Goal: Information Seeking & Learning: Learn about a topic

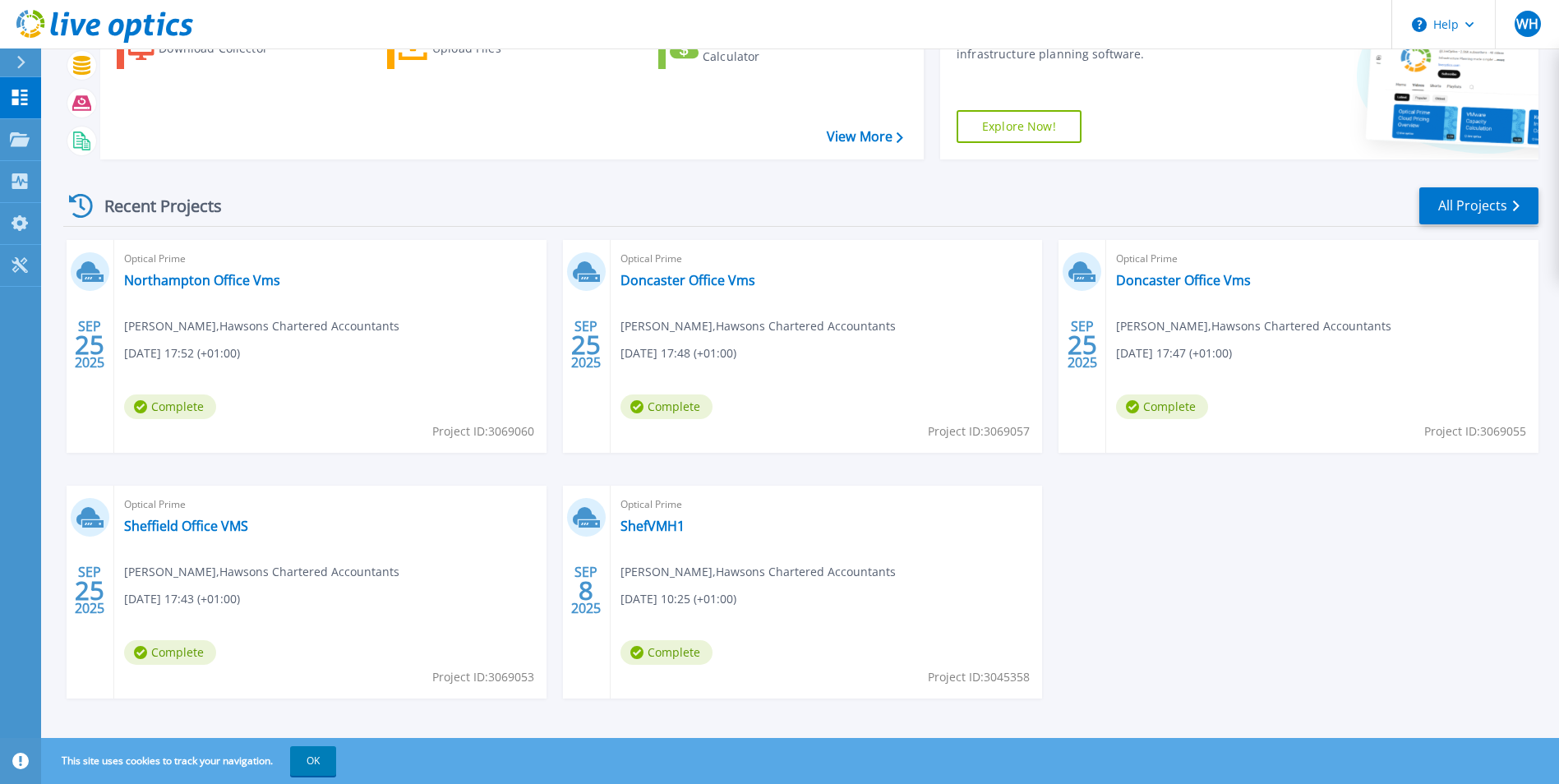
scroll to position [126, 0]
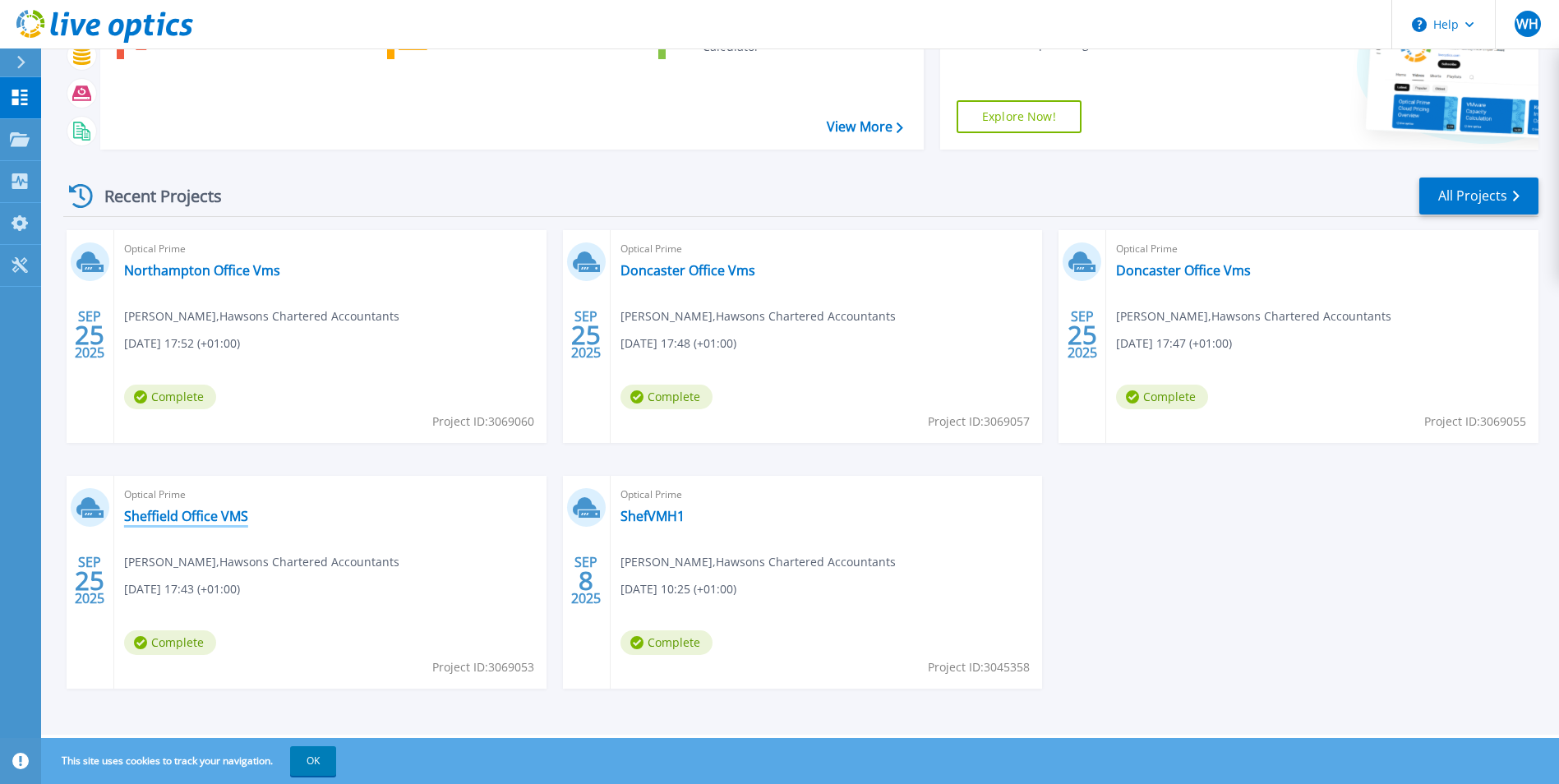
click at [191, 507] on link "Sheffield Office VMS" at bounding box center [186, 515] width 124 height 17
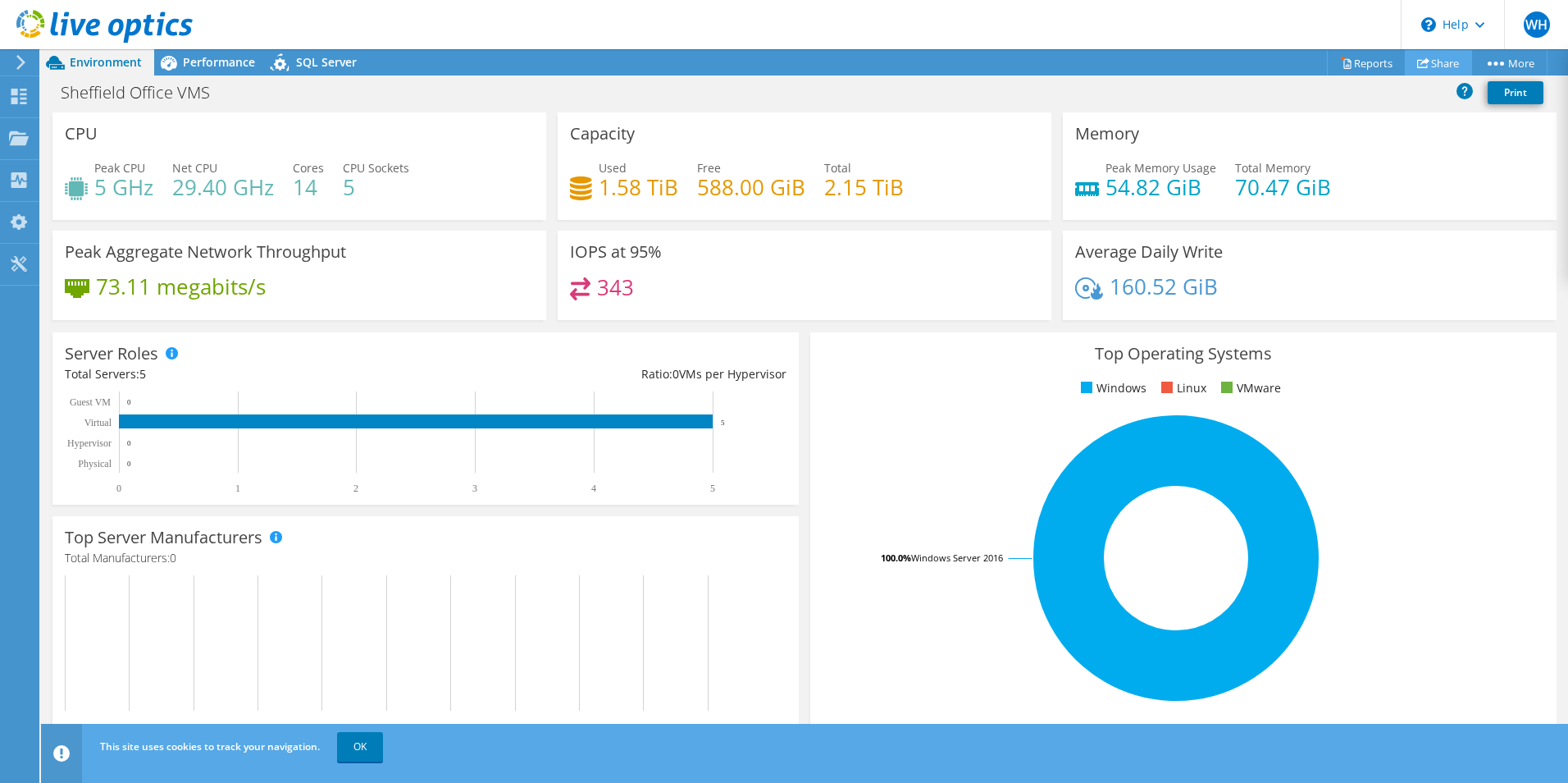
click at [1424, 56] on link "Share" at bounding box center [1439, 62] width 67 height 26
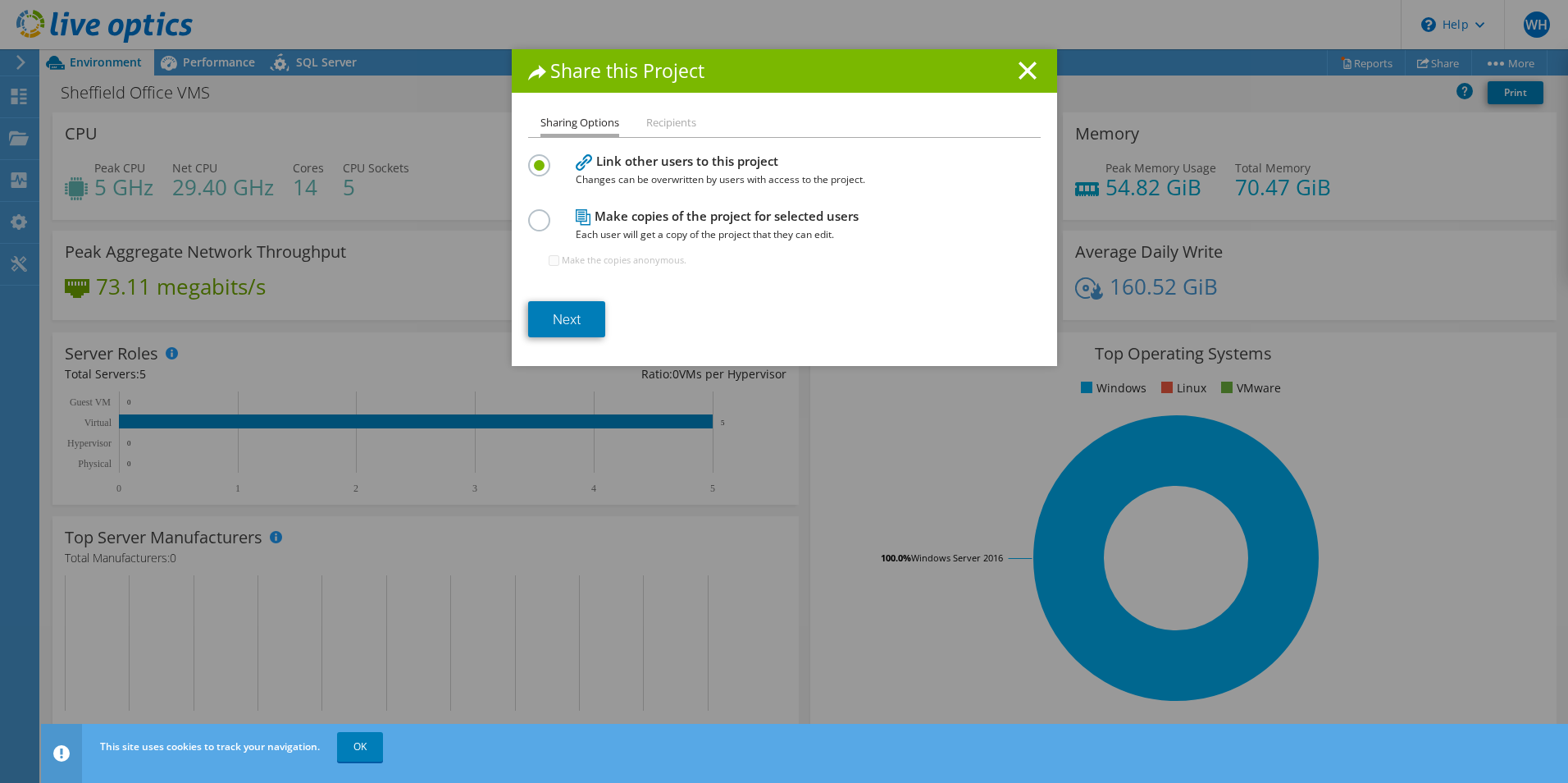
click at [588, 214] on h4 "Make copies of the project for selected users Each user will get a copy of the …" at bounding box center [781, 225] width 410 height 37
drag, startPoint x: 1027, startPoint y: 68, endPoint x: 1176, endPoint y: 73, distance: 149.1
click at [1027, 68] on icon at bounding box center [1028, 70] width 18 height 18
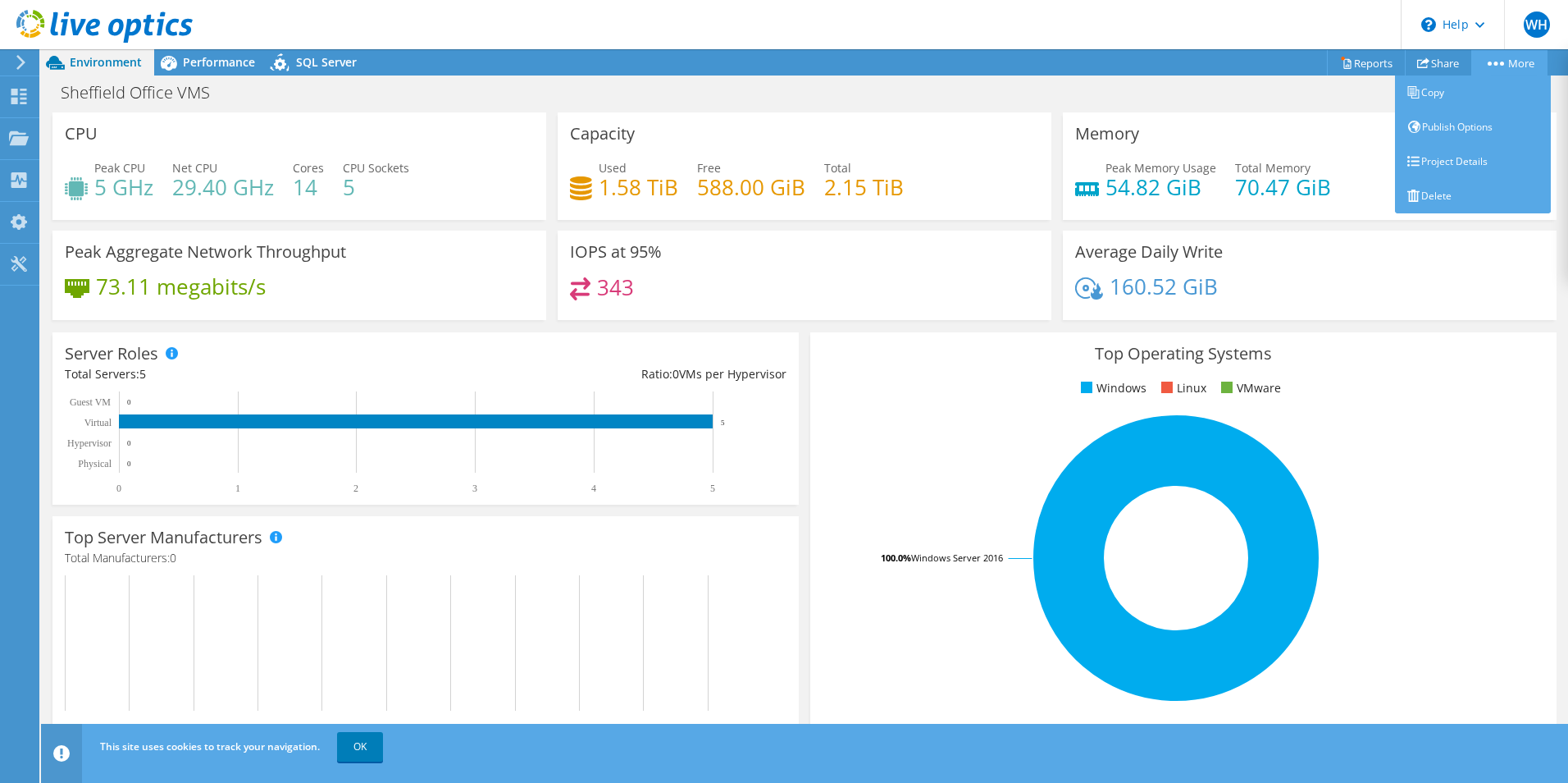
click at [1532, 65] on link "More" at bounding box center [1510, 62] width 76 height 26
click at [1482, 124] on link "Publish Options" at bounding box center [1473, 127] width 156 height 35
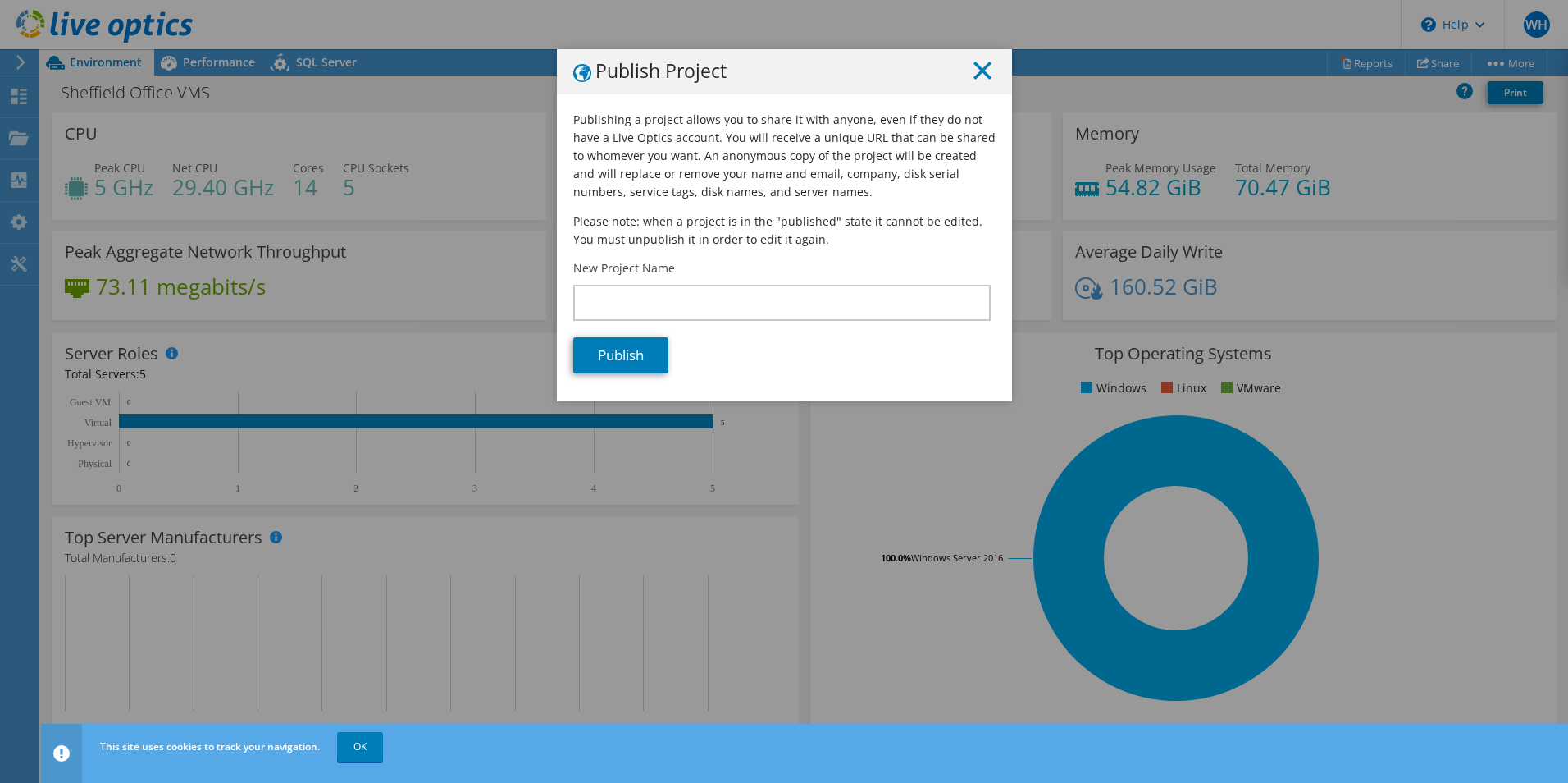
click at [973, 73] on icon at bounding box center [982, 70] width 18 height 18
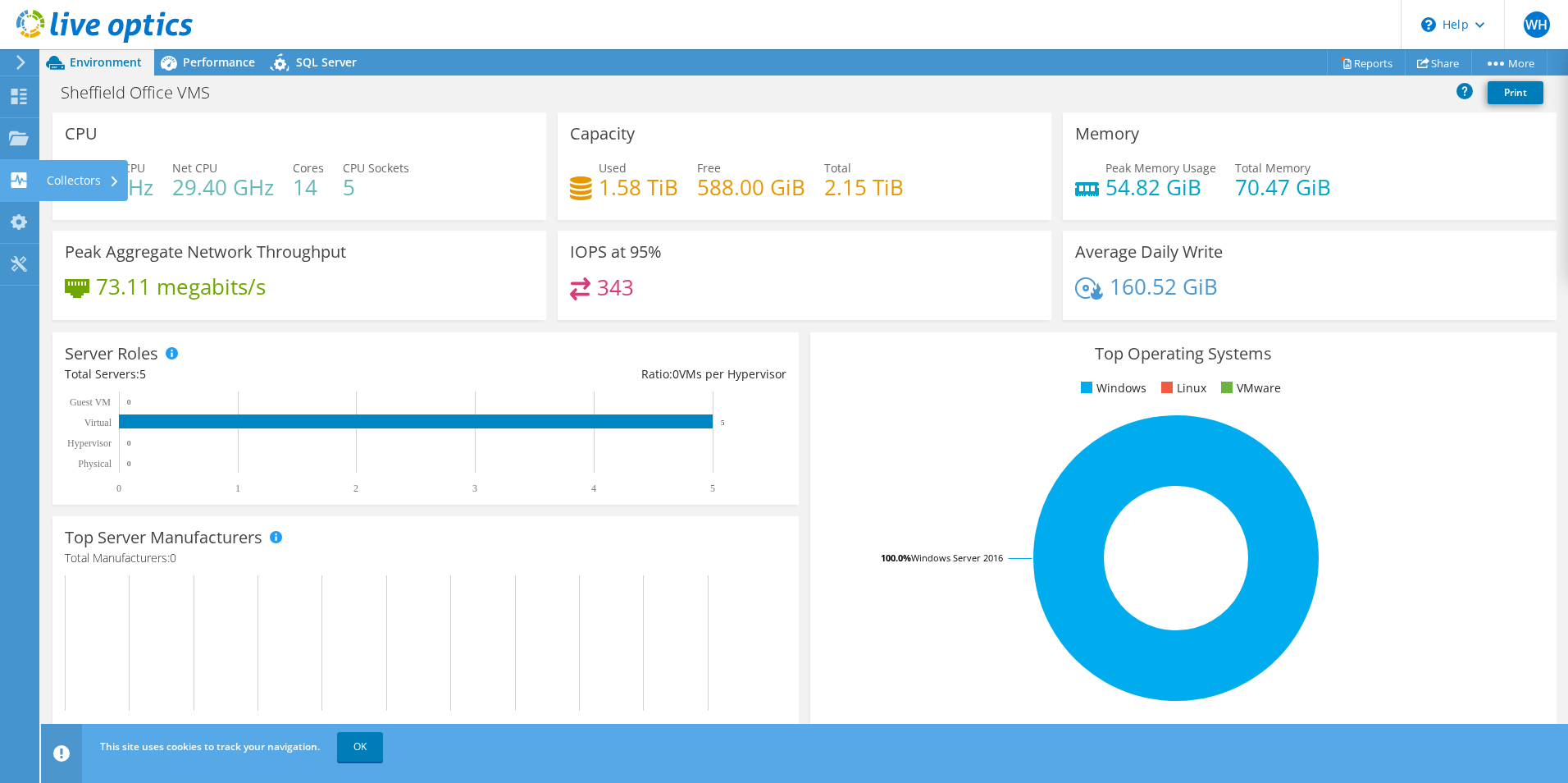
click at [22, 190] on div at bounding box center [19, 182] width 20 height 18
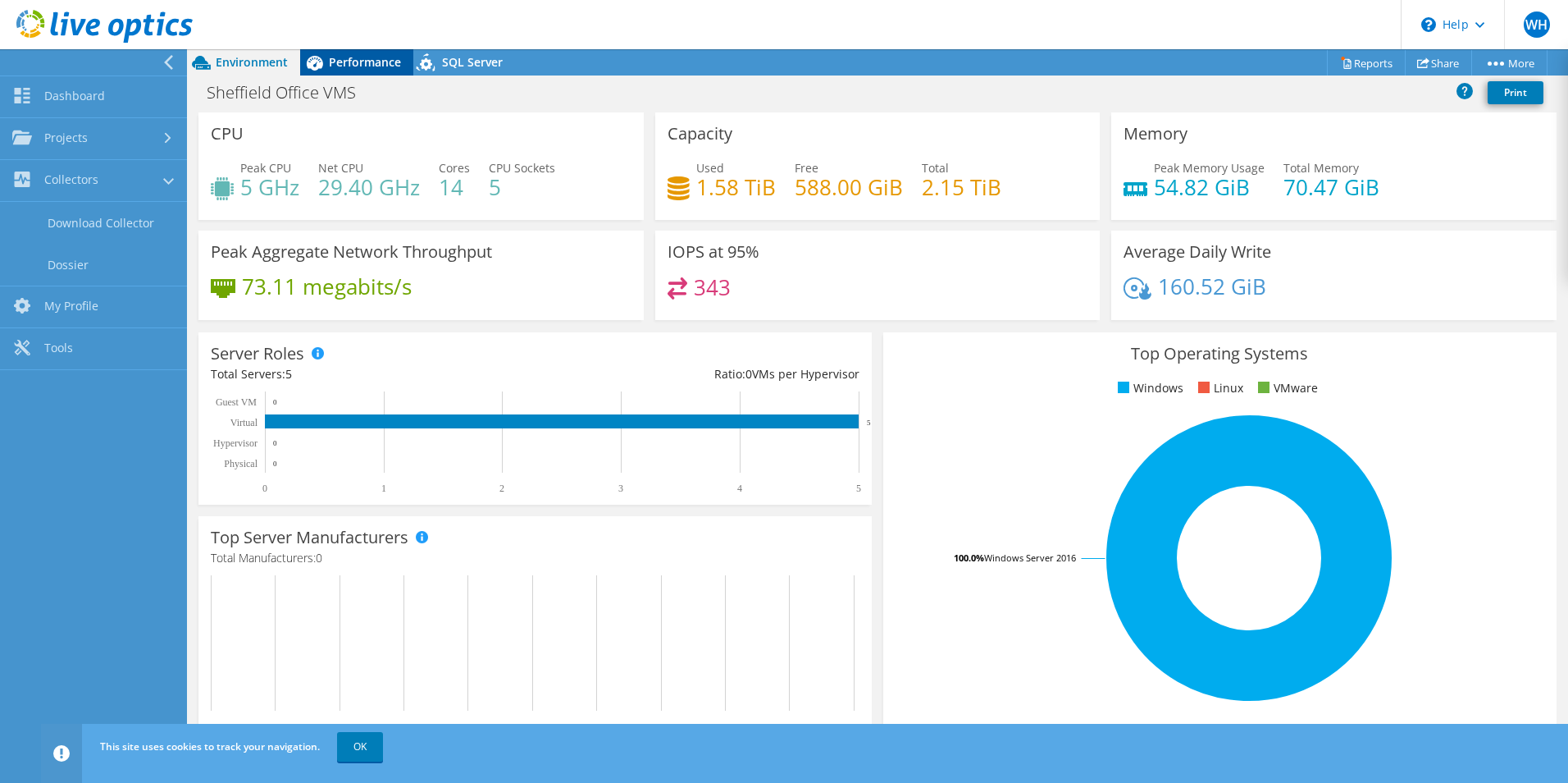
click at [370, 56] on span "Performance" at bounding box center [365, 62] width 72 height 16
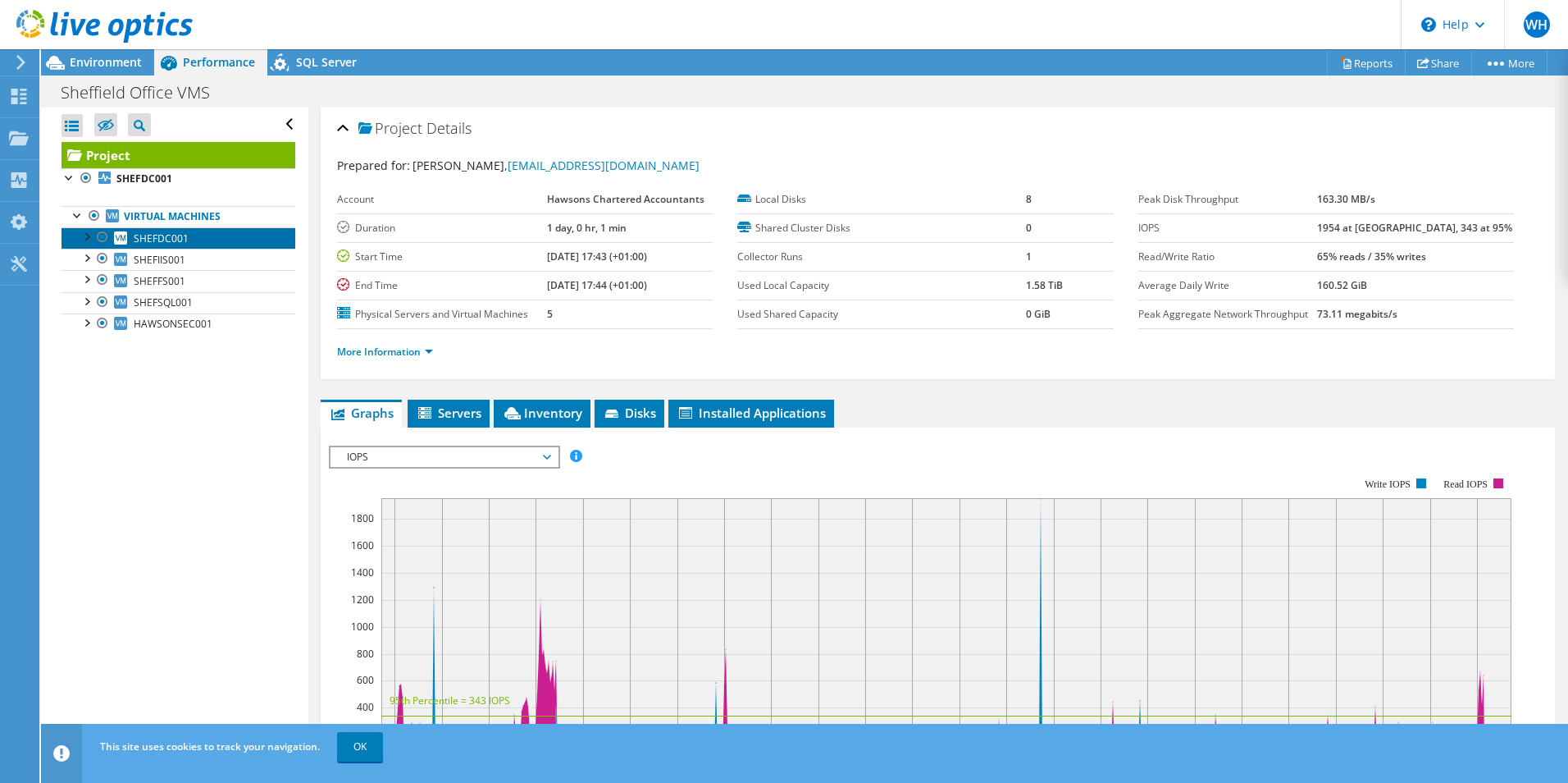
click at [197, 235] on link "SHEFDC001" at bounding box center [178, 238] width 234 height 22
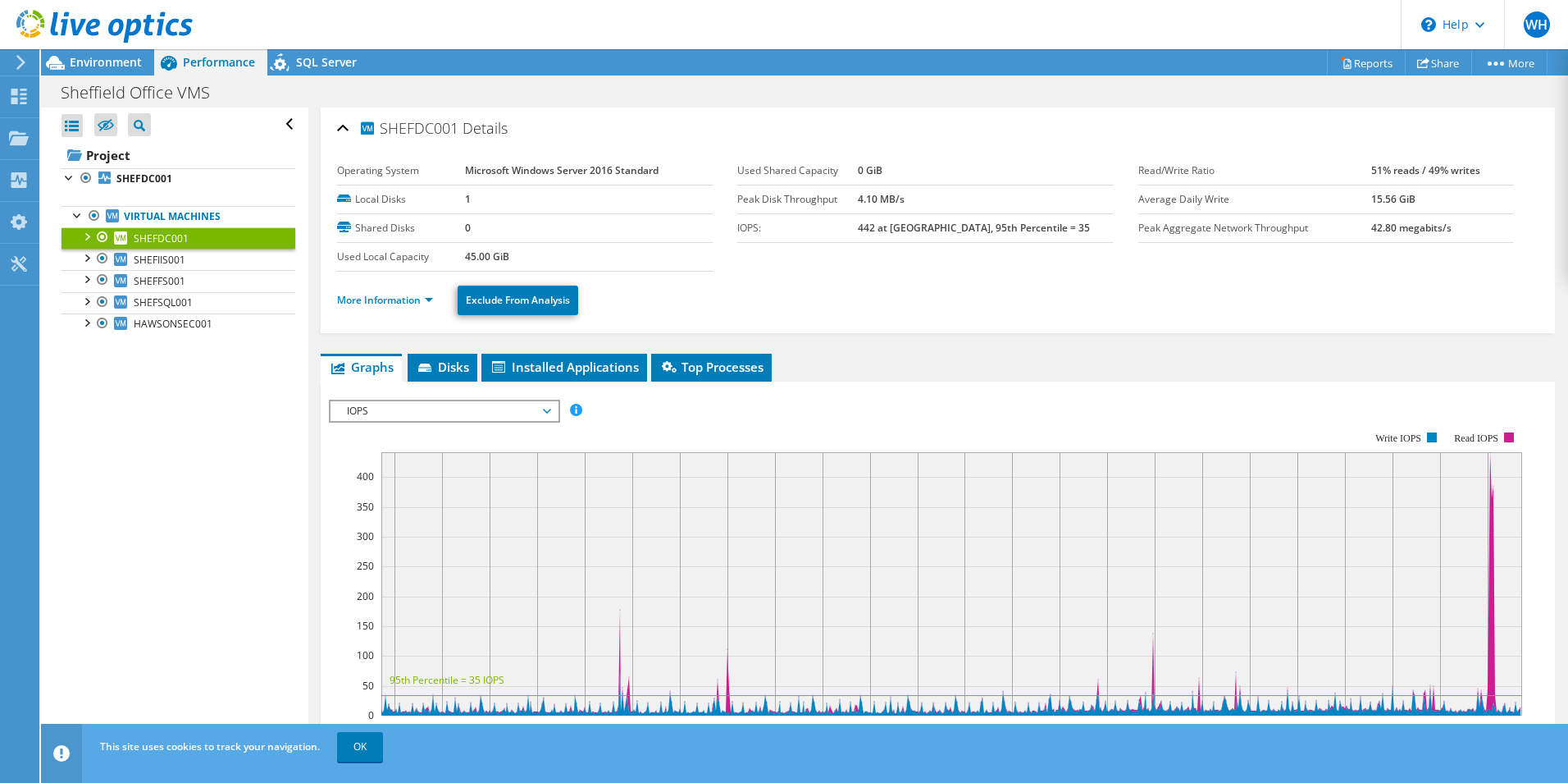
drag, startPoint x: 197, startPoint y: 235, endPoint x: 840, endPoint y: 369, distance: 656.8
click at [840, 369] on ul "Graphs Servers Inventory Hypervisor Disks Cluster Disks Installed Applications" at bounding box center [939, 368] width 1235 height 28
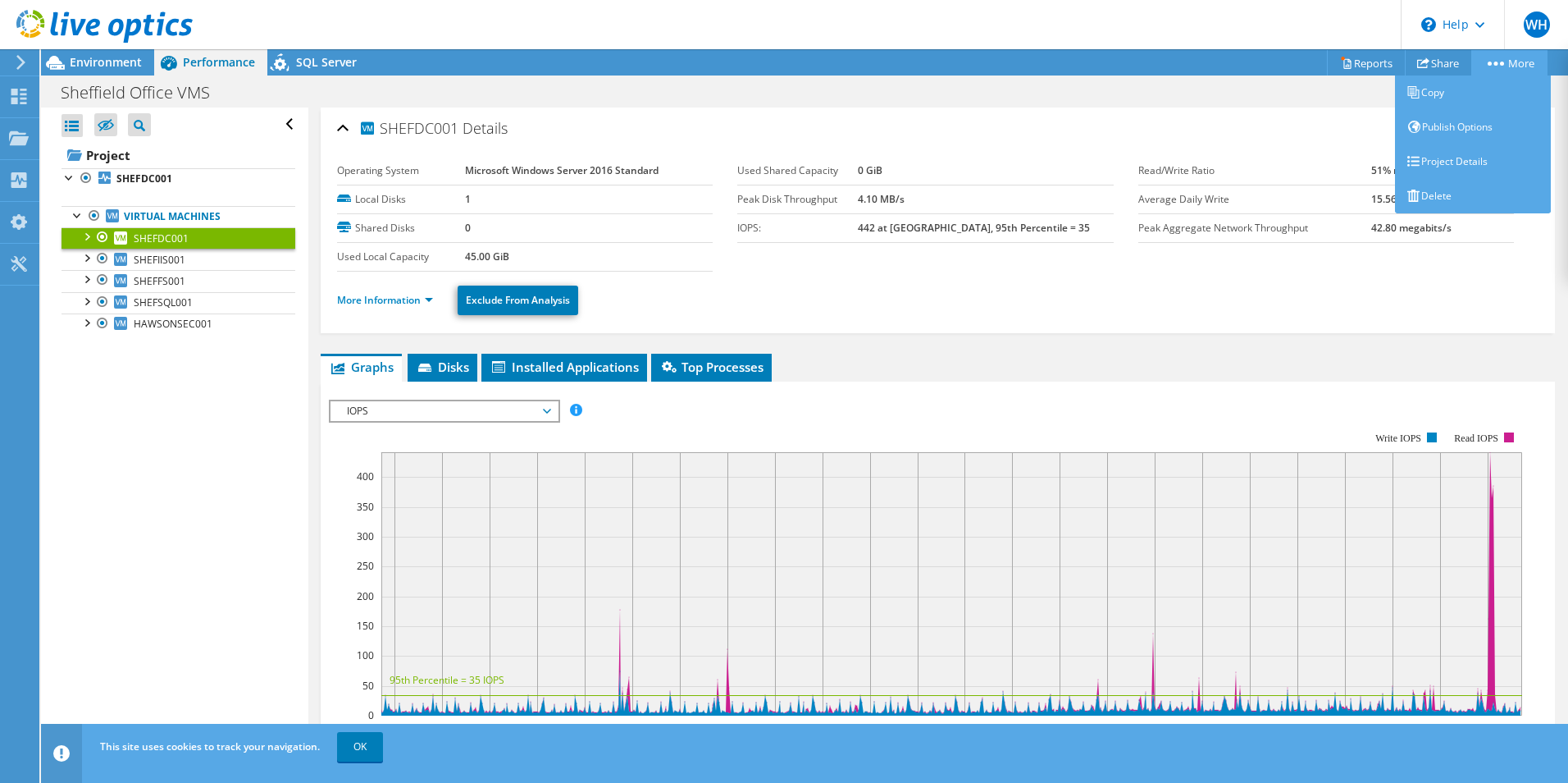
click at [1496, 61] on icon at bounding box center [1496, 63] width 17 height 4
click at [1468, 93] on link "Copy" at bounding box center [1473, 92] width 156 height 35
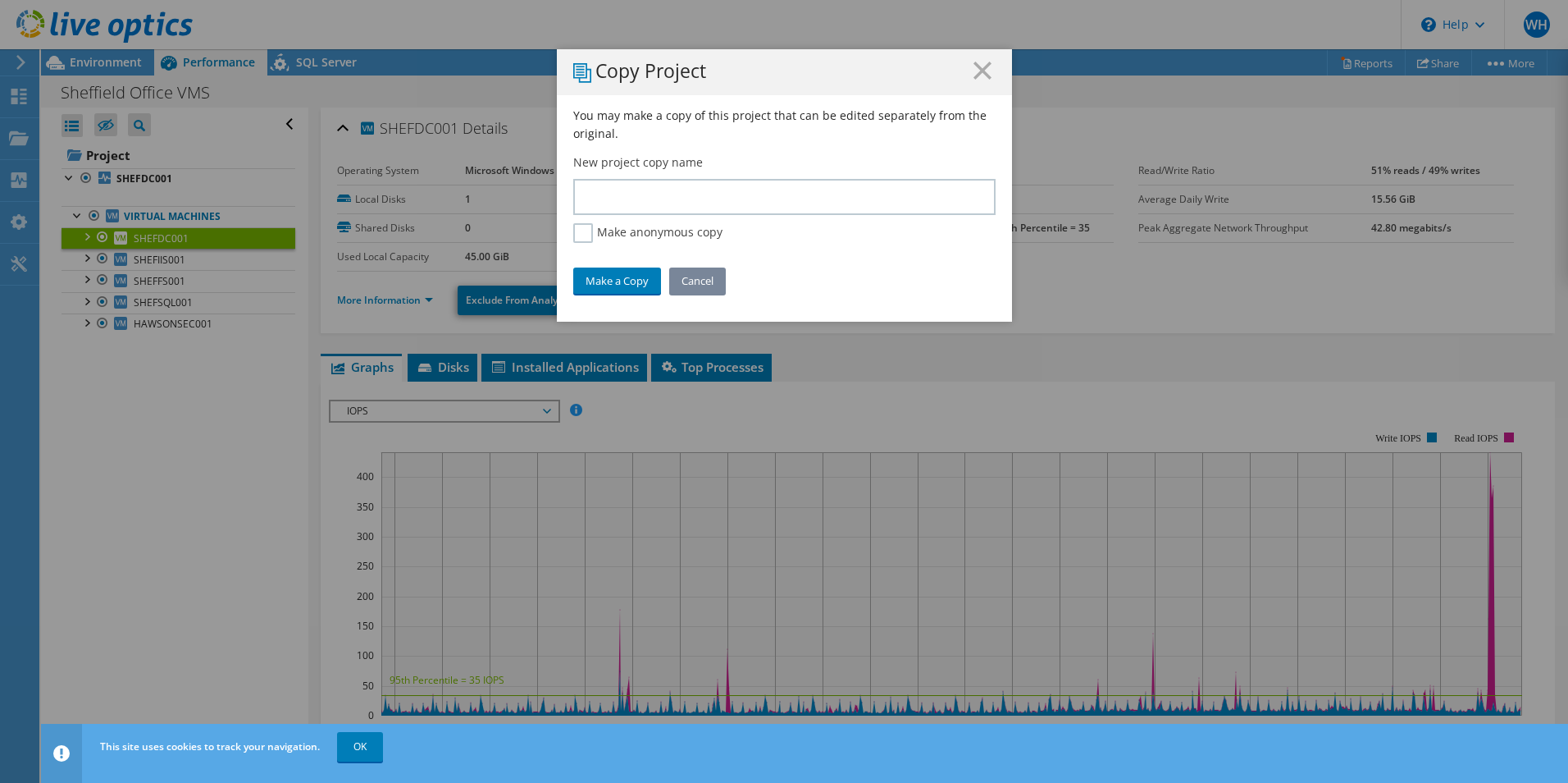
click at [685, 276] on link "Cancel" at bounding box center [697, 280] width 56 height 26
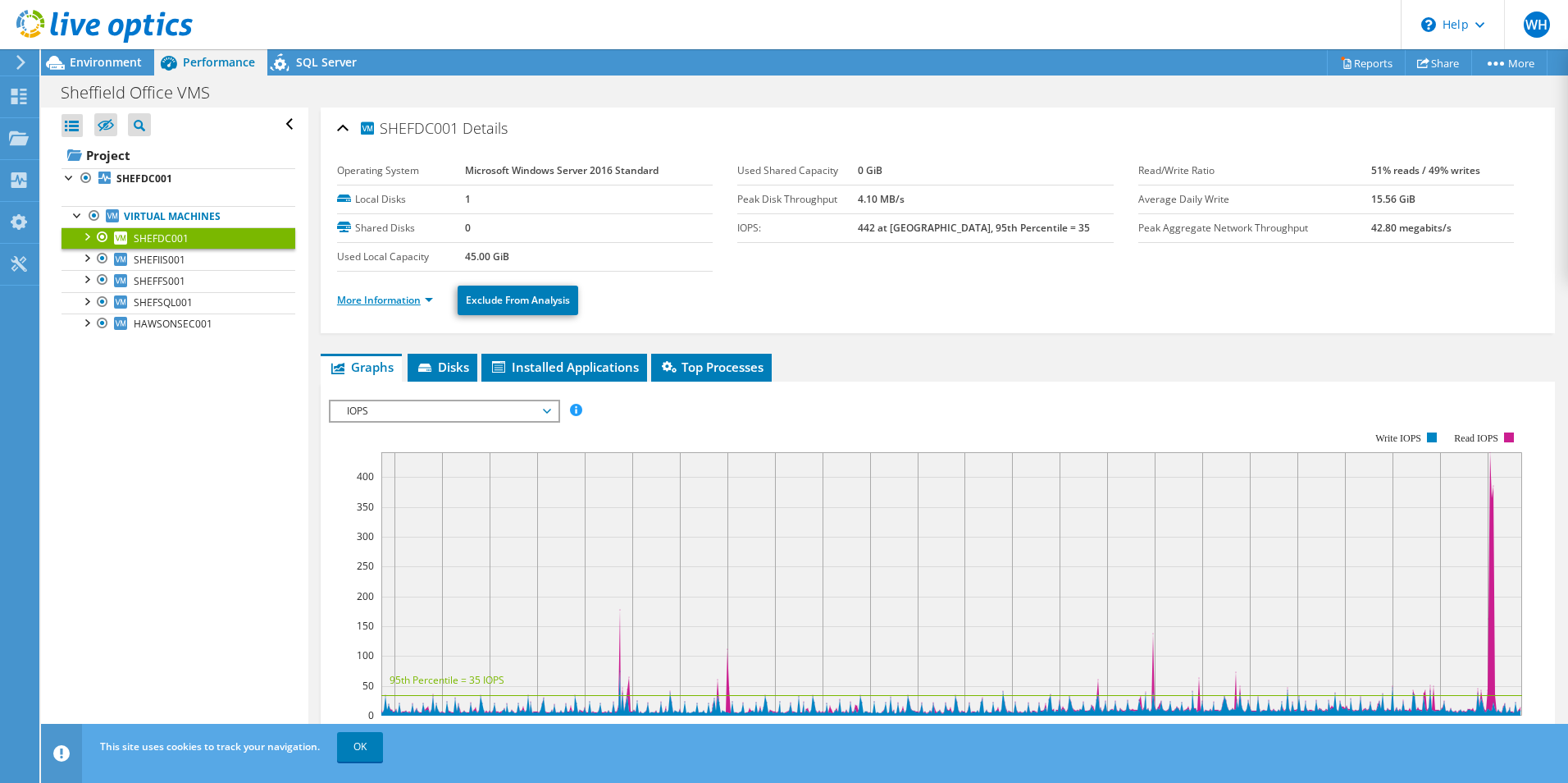
click at [346, 292] on link "More Information" at bounding box center [385, 299] width 96 height 14
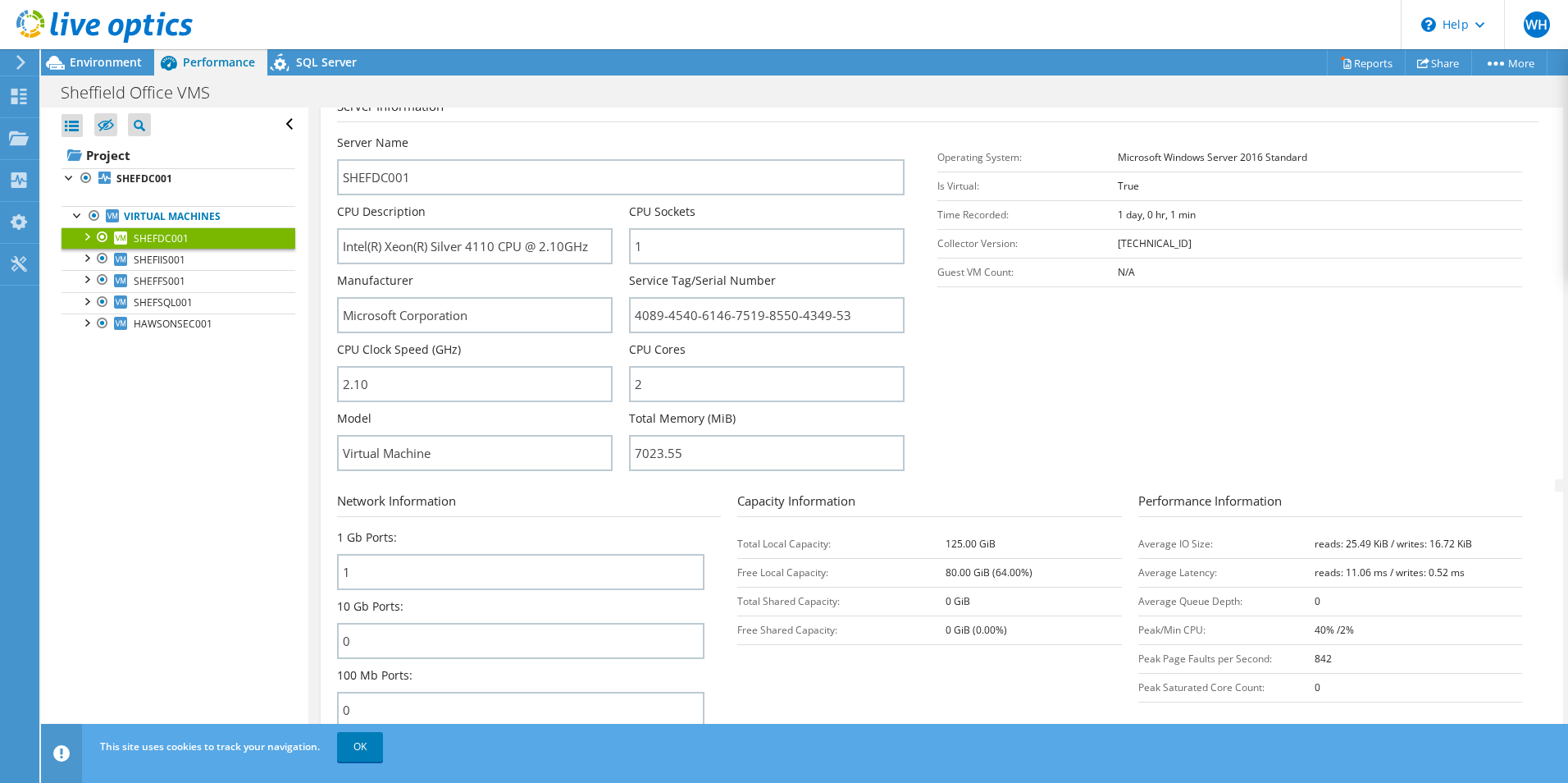
scroll to position [246, 0]
drag, startPoint x: 473, startPoint y: 246, endPoint x: 650, endPoint y: 253, distance: 177.1
click at [650, 133] on div "Server Name SHEFDC001 CPU Description Intel(R) Xeon(R) Silver 4110 CPU @ 2.10GH…" at bounding box center [629, 133] width 585 height 0
click at [1104, 427] on section "Server Information Server Name SHEFDC001 CPU Description Intel(R) Xeon(R) Silve…" at bounding box center [942, 286] width 1210 height 383
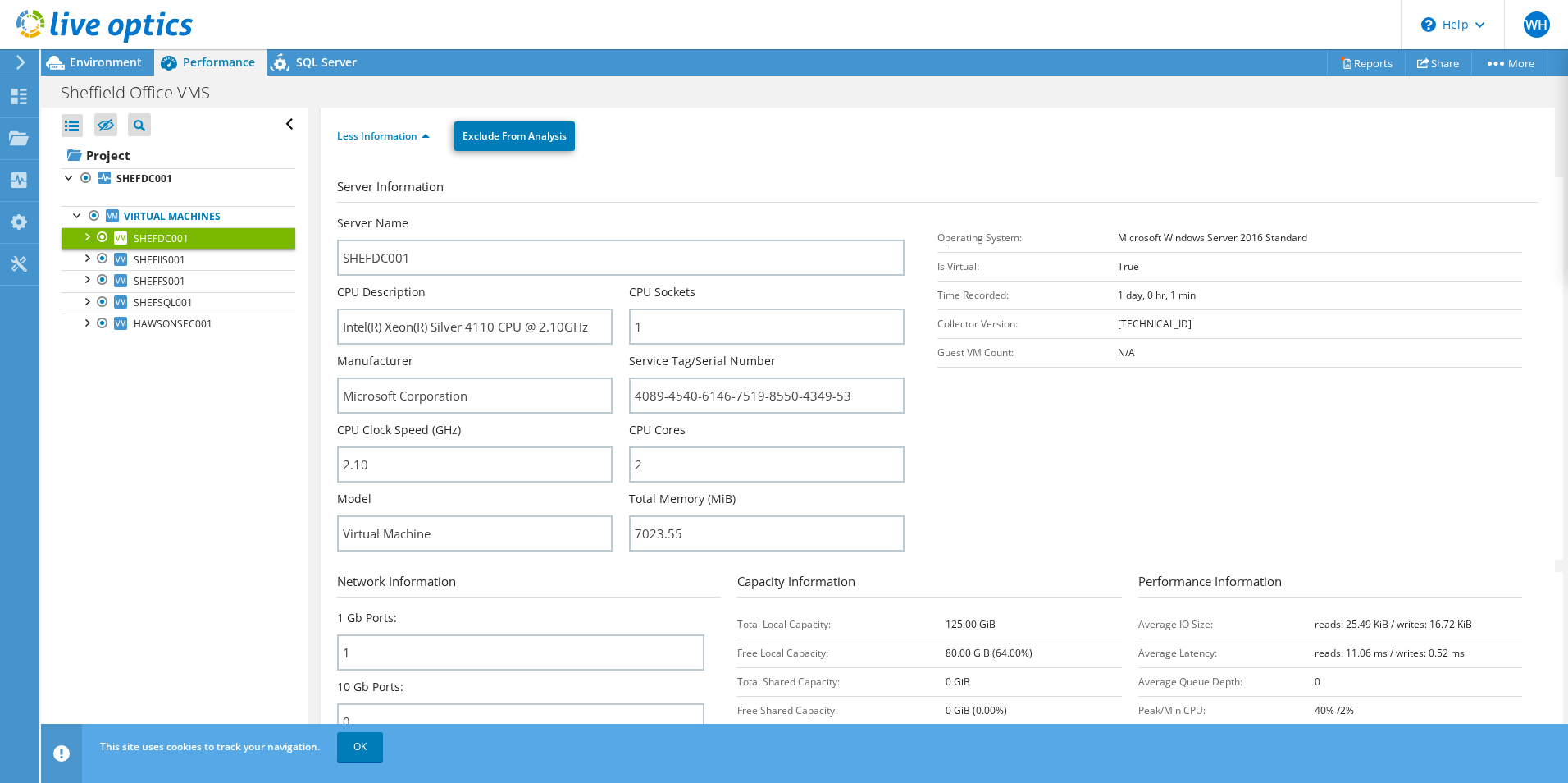
scroll to position [0, 0]
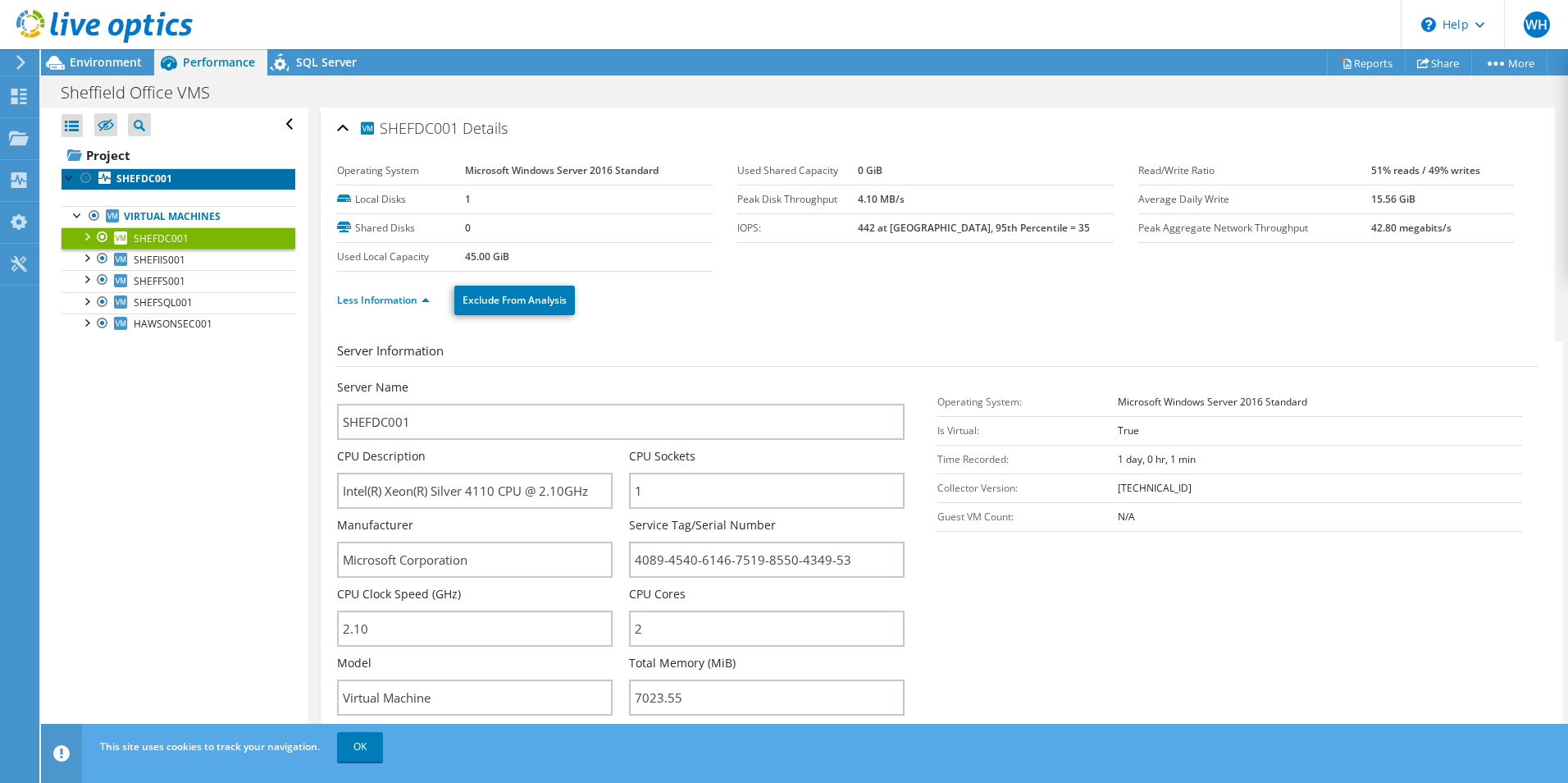
click at [170, 173] on link "SHEFDC001" at bounding box center [178, 179] width 234 height 22
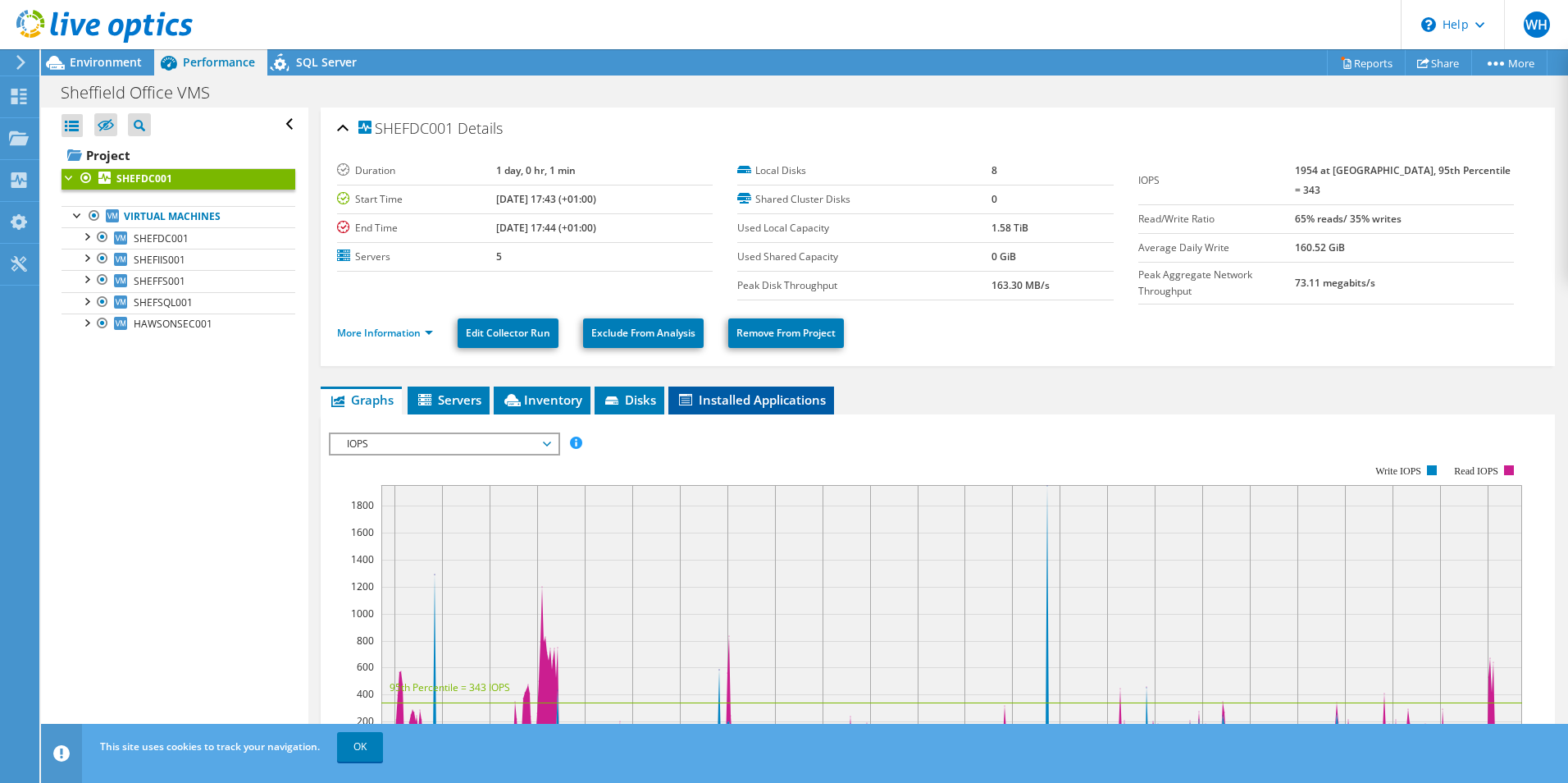
click at [771, 395] on span "Installed Applications" at bounding box center [751, 399] width 150 height 17
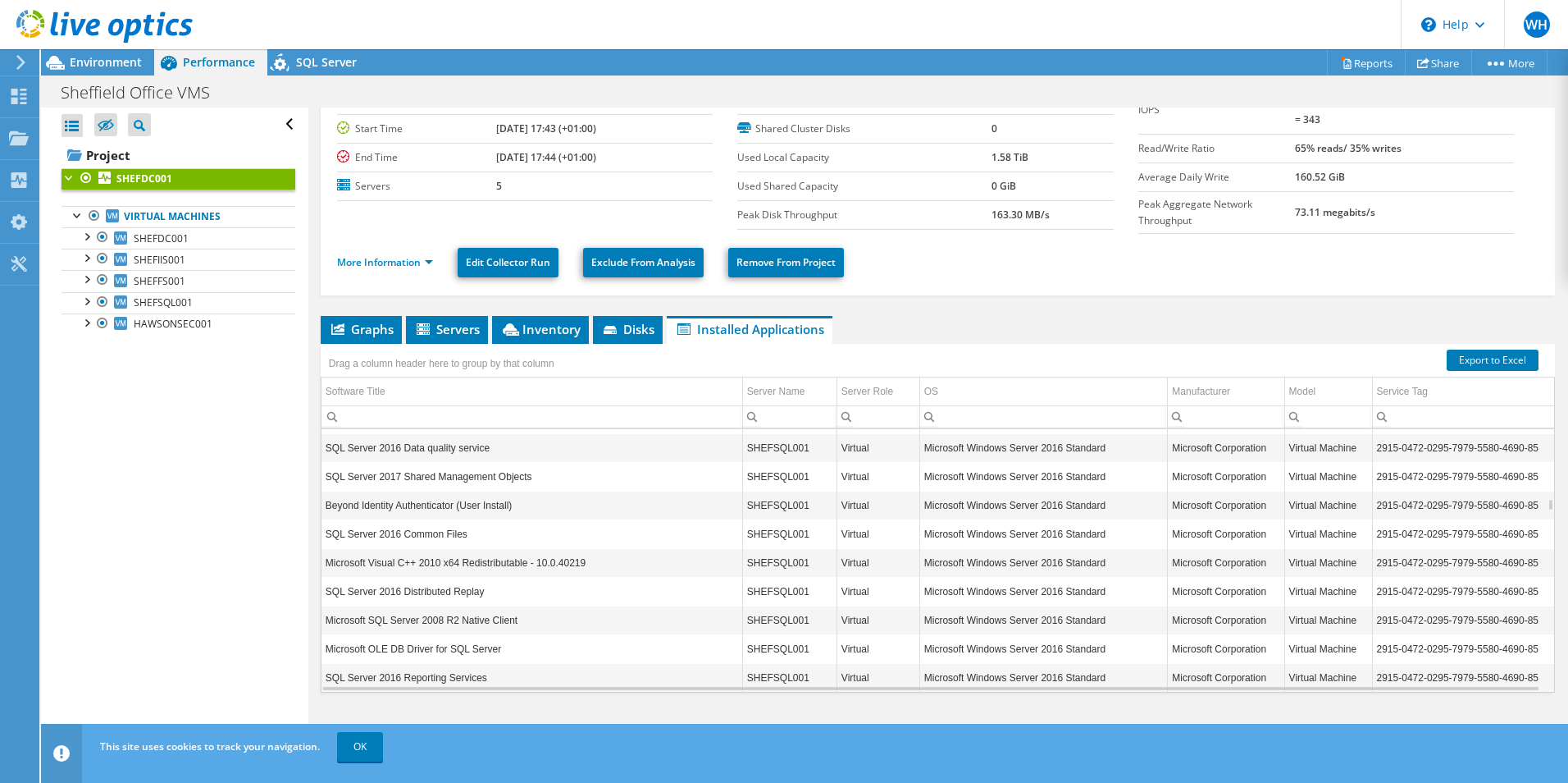
scroll to position [4429, 0]
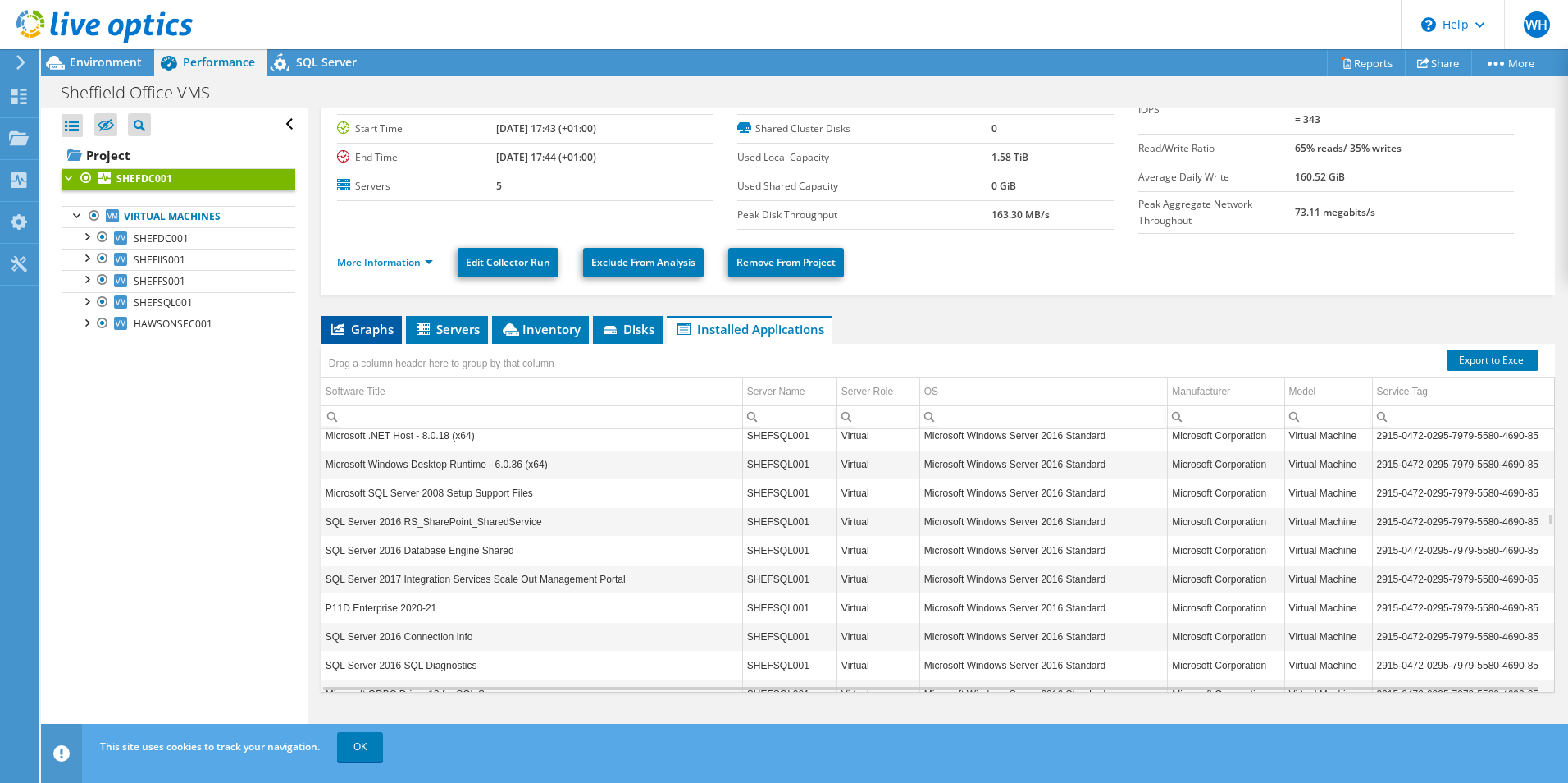
click at [355, 327] on span "Graphs" at bounding box center [361, 329] width 64 height 17
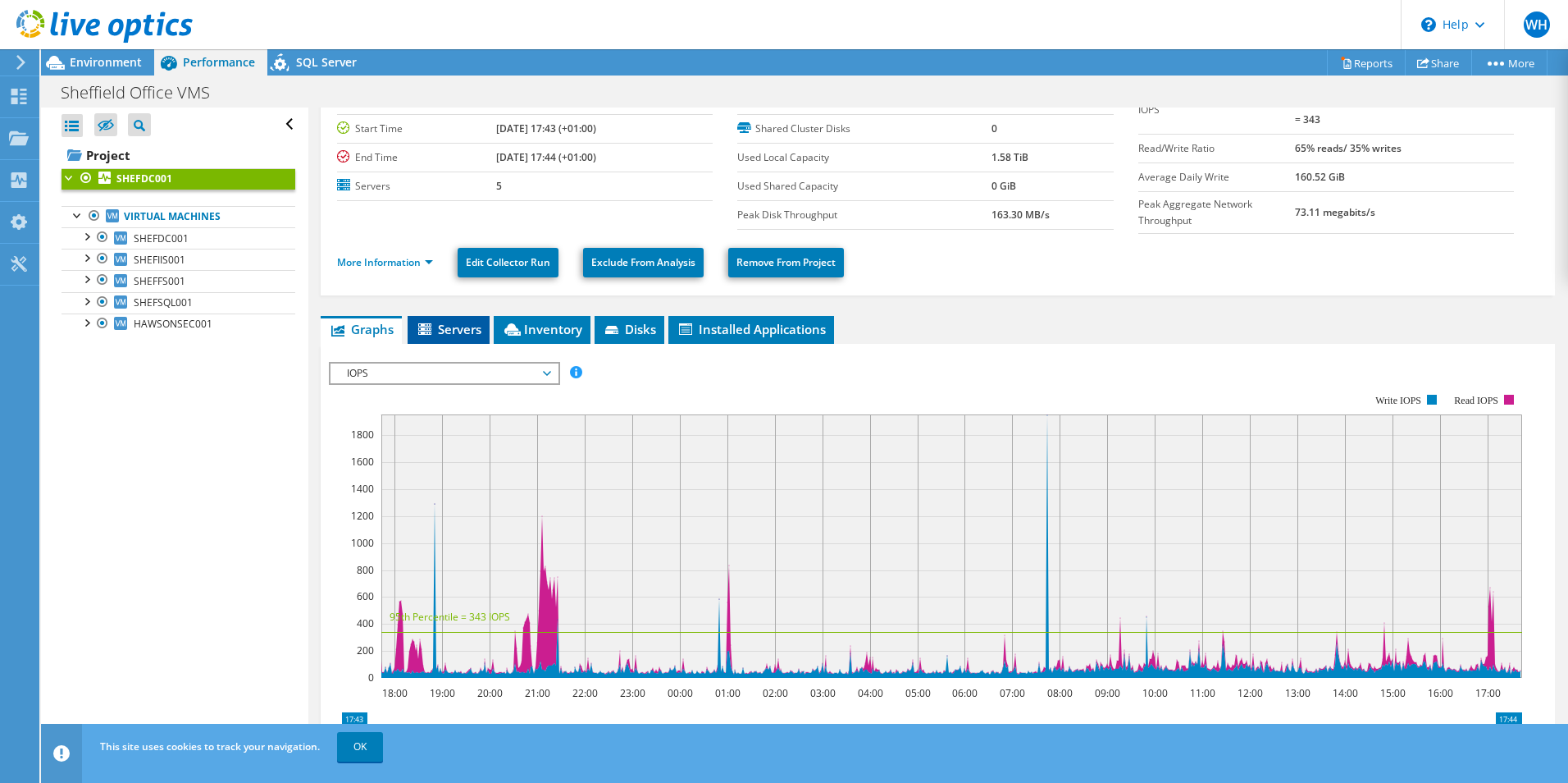
click at [415, 325] on li "Servers" at bounding box center [448, 330] width 82 height 28
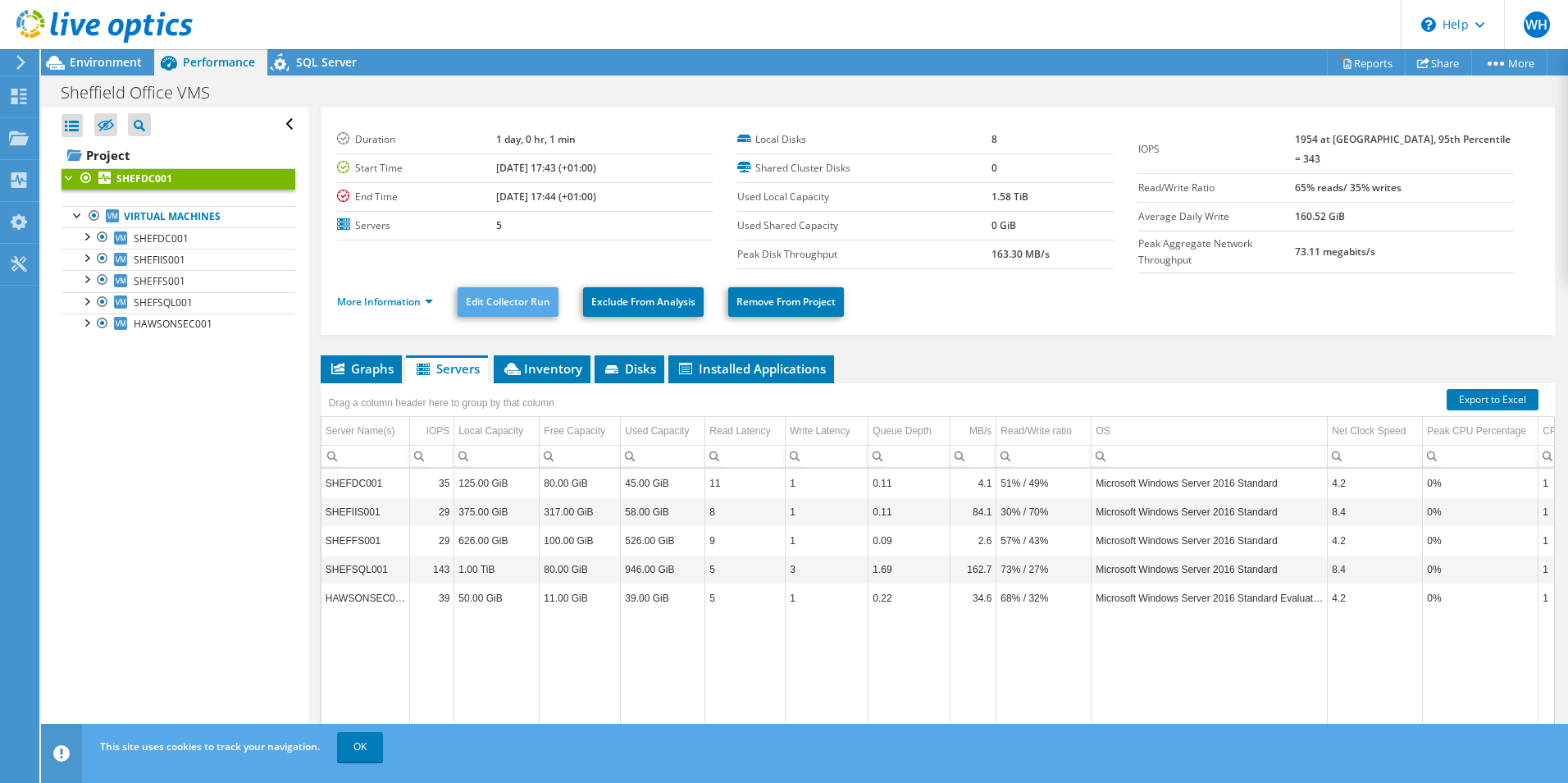
scroll to position [0, 0]
